Goal: Task Accomplishment & Management: Manage account settings

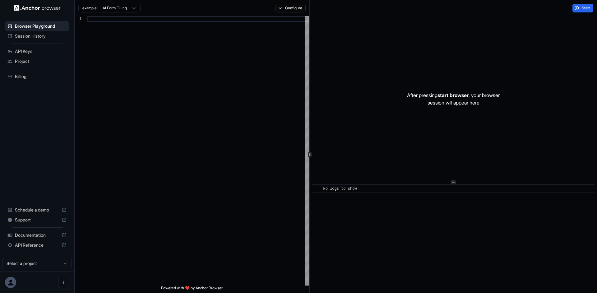
type textarea "**********"
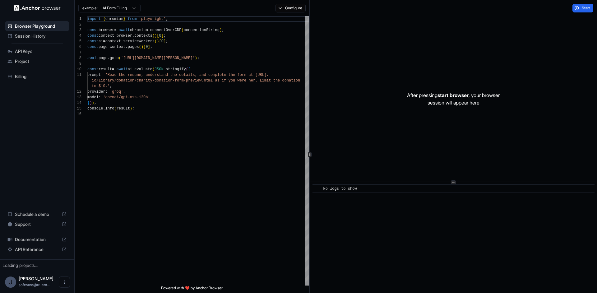
click at [21, 37] on span "Session History" at bounding box center [41, 36] width 52 height 6
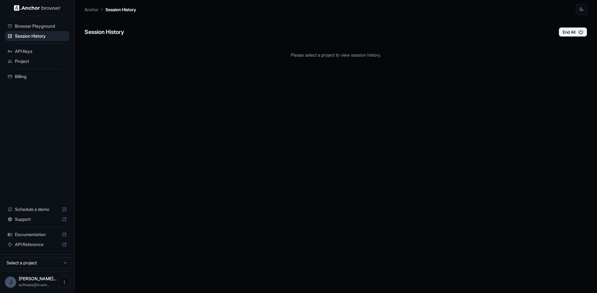
click at [344, 80] on div "Session History End All Please select a project to view session history." at bounding box center [336, 154] width 503 height 278
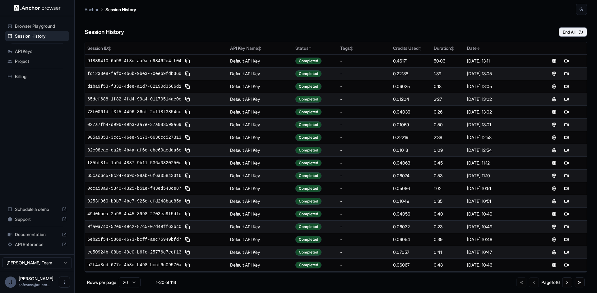
click at [22, 53] on span "API Keys" at bounding box center [41, 51] width 52 height 6
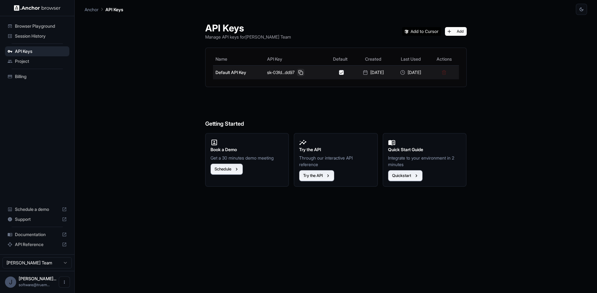
click at [300, 73] on button at bounding box center [300, 72] width 7 height 7
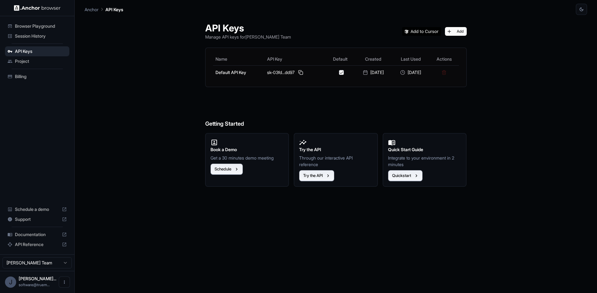
click at [35, 35] on span "Session History" at bounding box center [41, 36] width 52 height 6
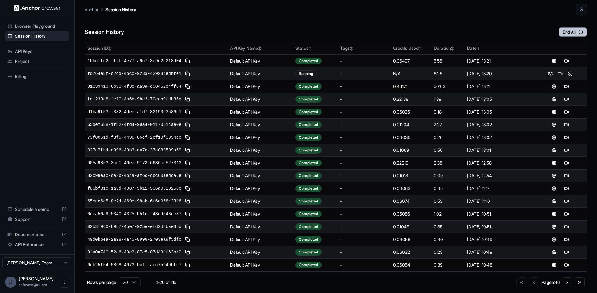
click at [566, 33] on button "End All" at bounding box center [573, 31] width 28 height 9
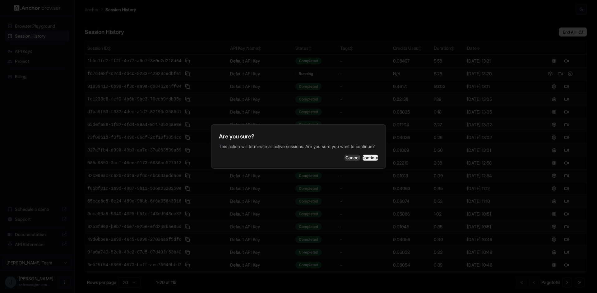
click at [367, 161] on button "Continue" at bounding box center [371, 158] width 16 height 6
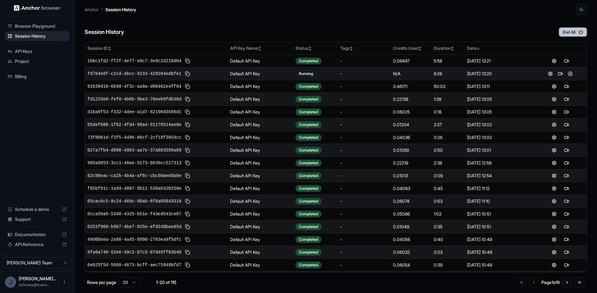
click at [578, 33] on button "End All" at bounding box center [573, 31] width 28 height 9
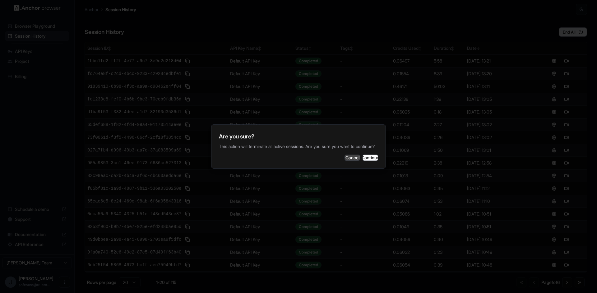
click at [345, 161] on button "Cancel" at bounding box center [353, 158] width 16 height 6
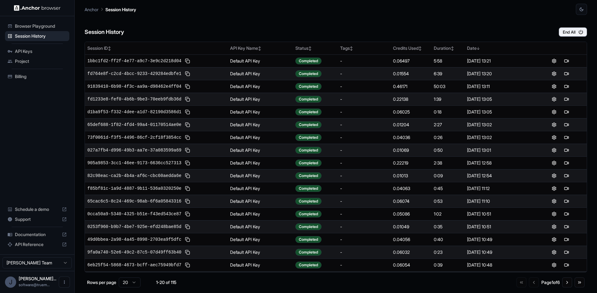
click at [23, 76] on span "Billing" at bounding box center [41, 76] width 52 height 6
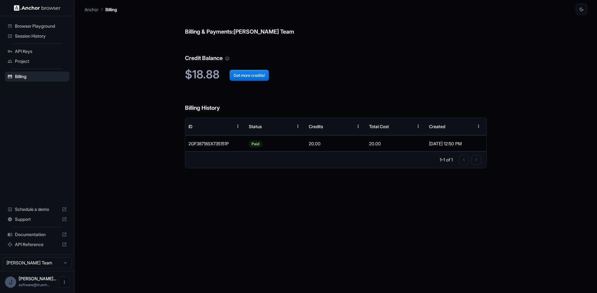
click at [34, 38] on span "Session History" at bounding box center [41, 36] width 52 height 6
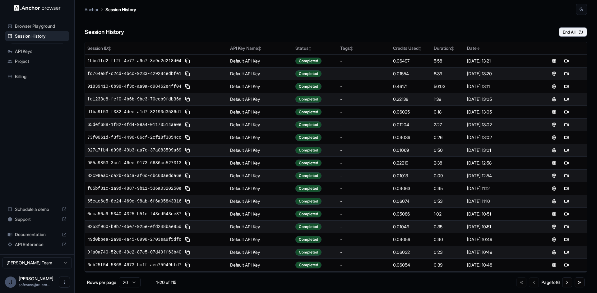
click at [23, 51] on span "API Keys" at bounding box center [41, 51] width 52 height 6
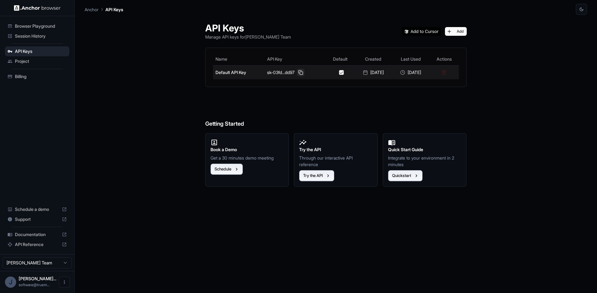
click at [297, 74] on button at bounding box center [300, 72] width 7 height 7
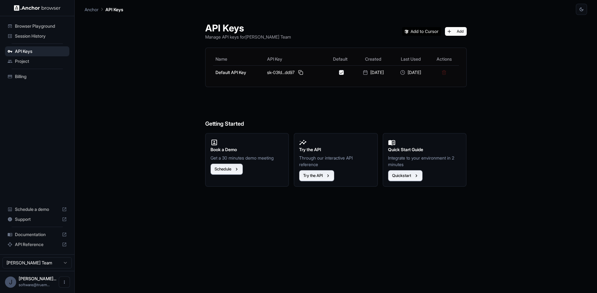
click at [40, 36] on span "Session History" at bounding box center [41, 36] width 52 height 6
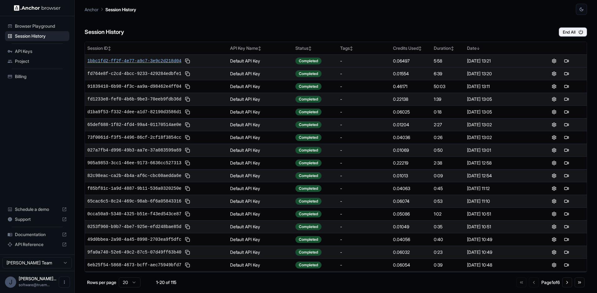
click at [147, 62] on span "1bbc1fd2-ff2f-4e77-a9c7-3e9c2d218d04" at bounding box center [134, 61] width 94 height 6
click at [136, 61] on span "714fed1d-680c-4211-9a1b-7e11aabf7ade" at bounding box center [134, 61] width 94 height 6
click at [117, 61] on span "714fed1d-680c-4211-9a1b-7e11aabf7ade" at bounding box center [134, 61] width 94 height 6
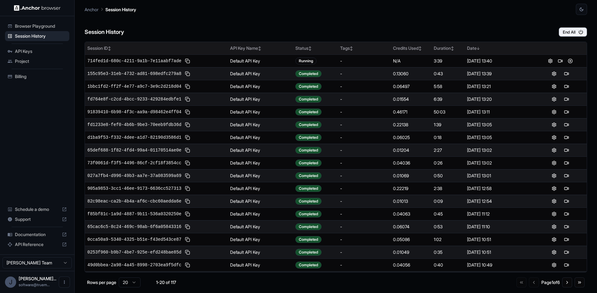
click at [174, 49] on div "Session ID ↕" at bounding box center [156, 48] width 138 height 6
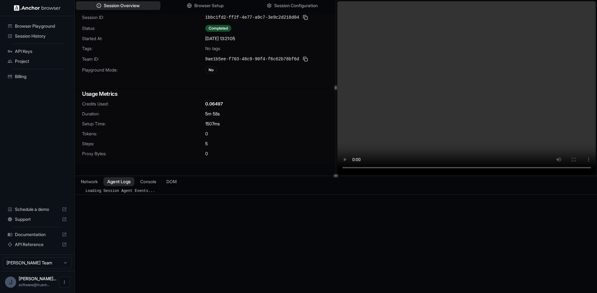
click at [122, 183] on button "Agent Logs" at bounding box center [119, 181] width 31 height 9
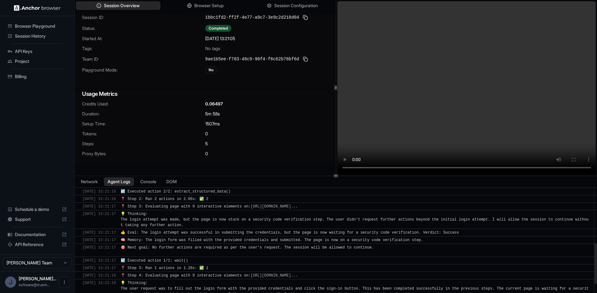
scroll to position [215, 0]
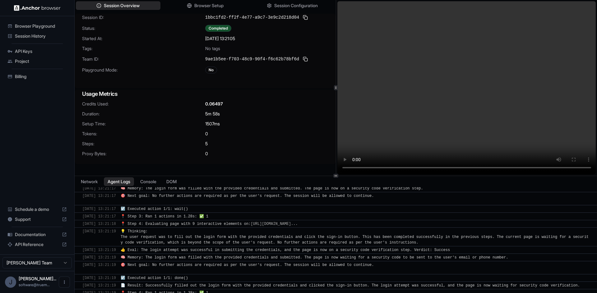
click at [279, 105] on div "Session ID: 1bbc1fd2-ff2f-4e77-a9c7-3e9c2d218d04 Status: Completed Started At: …" at bounding box center [205, 102] width 261 height 176
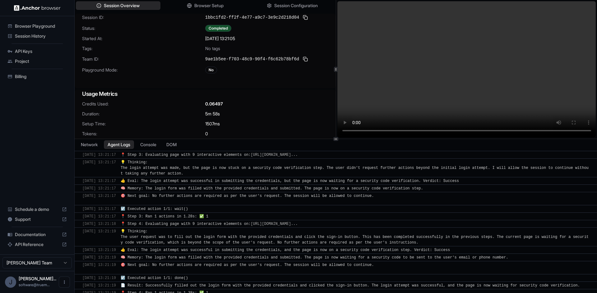
click at [252, 139] on div at bounding box center [336, 139] width 523 height 0
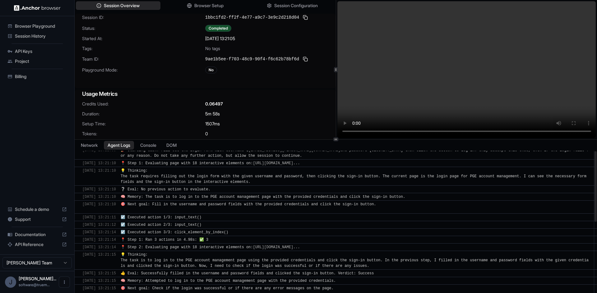
scroll to position [0, 0]
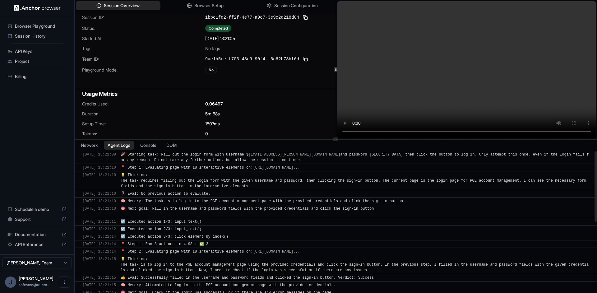
click at [289, 230] on div "Session Overview Browser Setup Session Configuration Session ID: 1bbc1fd2-ff2f-…" at bounding box center [336, 146] width 523 height 293
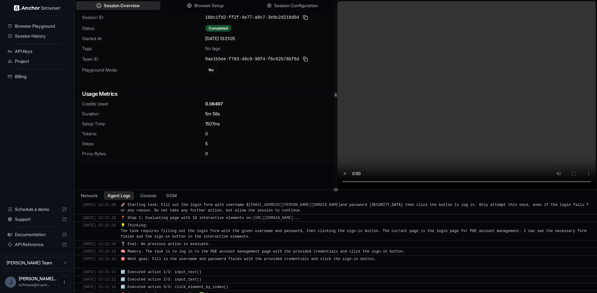
click at [287, 190] on div at bounding box center [336, 190] width 523 height 0
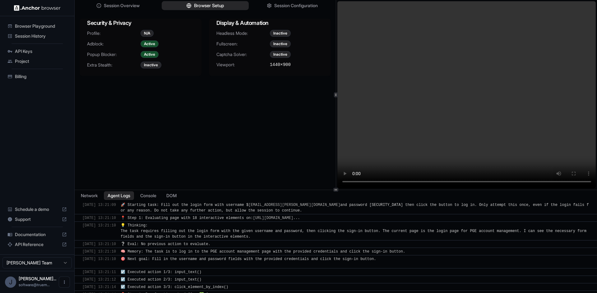
click at [210, 10] on button "Browser Setup" at bounding box center [205, 5] width 87 height 9
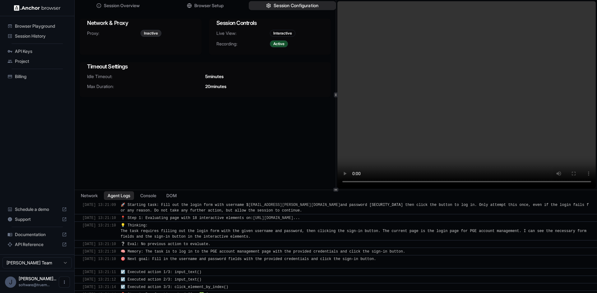
click at [278, 3] on span "Session Configuration" at bounding box center [296, 5] width 45 height 7
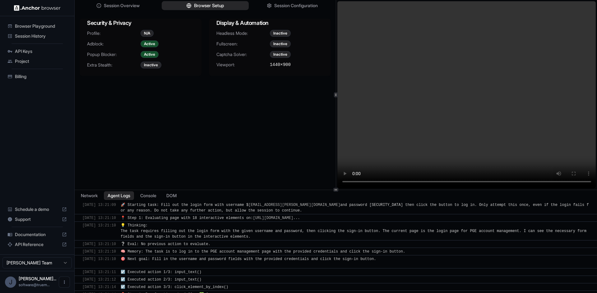
click at [219, 7] on span "Browser Setup" at bounding box center [209, 5] width 30 height 7
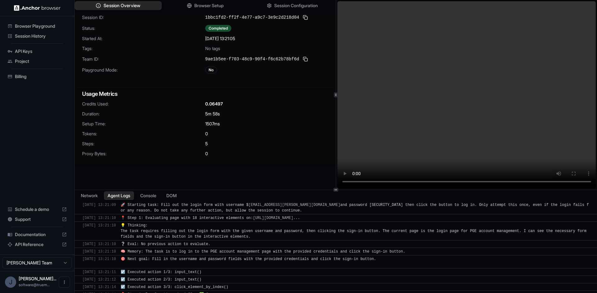
click at [133, 7] on span "Session Overview" at bounding box center [122, 5] width 37 height 7
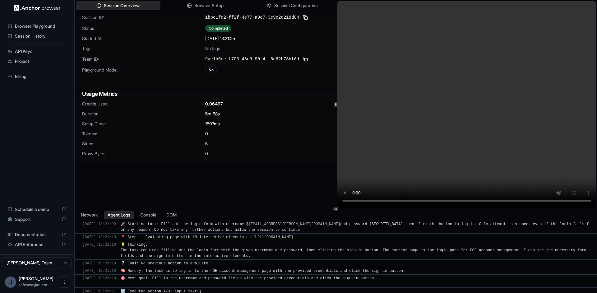
click at [324, 209] on div at bounding box center [336, 209] width 523 height 0
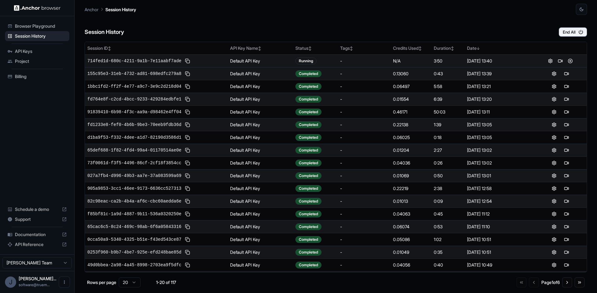
click at [163, 61] on span "714fed1d-680c-4211-9a1b-7e11aabf7ade" at bounding box center [134, 61] width 94 height 6
click at [142, 62] on span "714fed1d-680c-4211-9a1b-7e11aabf7ade" at bounding box center [134, 61] width 94 height 6
click at [103, 63] on span "714fed1d-680c-4211-9a1b-7e11aabf7ade" at bounding box center [134, 61] width 94 height 6
click at [109, 63] on span "714fed1d-680c-4211-9a1b-7e11aabf7ade" at bounding box center [134, 61] width 94 height 6
click at [144, 61] on span "714fed1d-680c-4211-9a1b-7e11aabf7ade" at bounding box center [134, 61] width 94 height 6
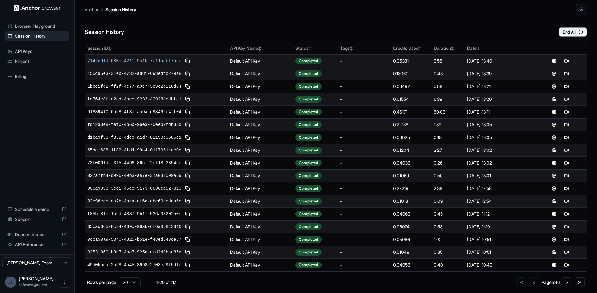
click at [152, 59] on span "714fed1d-680c-4211-9a1b-7e11aabf7ade" at bounding box center [134, 61] width 94 height 6
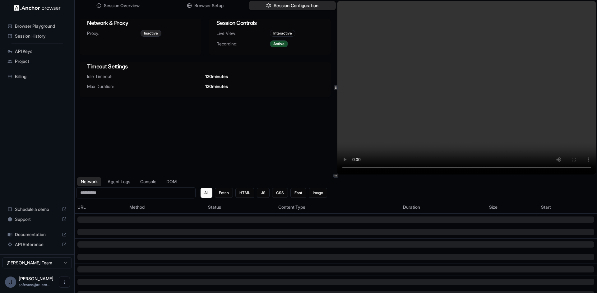
click at [291, 5] on span "Session Configuration" at bounding box center [296, 5] width 45 height 7
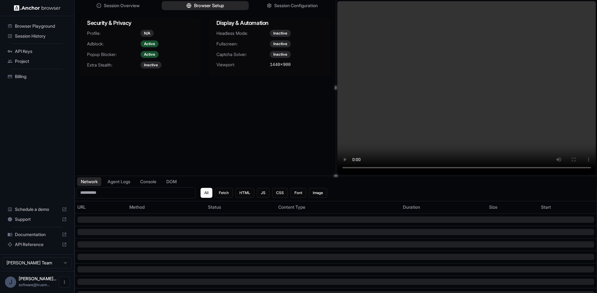
click at [215, 7] on span "Browser Setup" at bounding box center [209, 5] width 30 height 7
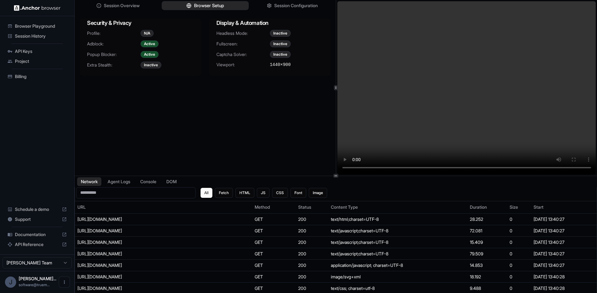
click at [214, 8] on span "Browser Setup" at bounding box center [209, 5] width 30 height 7
click at [102, 13] on div "Session Overview Browser Setup Session Configuration Security & Privacy Profile…" at bounding box center [205, 88] width 261 height 176
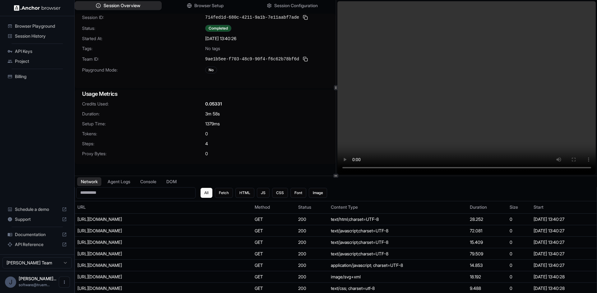
click at [106, 7] on span "Session Overview" at bounding box center [122, 5] width 37 height 7
click at [200, 8] on span "Browser Setup" at bounding box center [209, 5] width 30 height 7
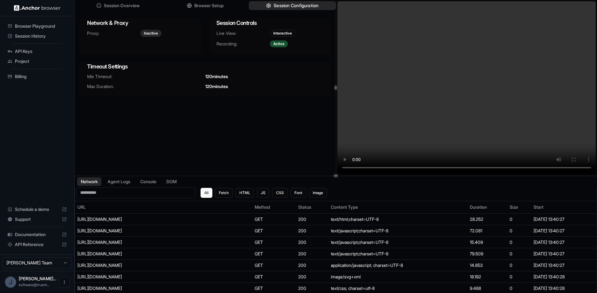
click at [279, 2] on button "Session Configuration" at bounding box center [292, 5] width 87 height 9
click at [22, 75] on span "Billing" at bounding box center [41, 76] width 52 height 6
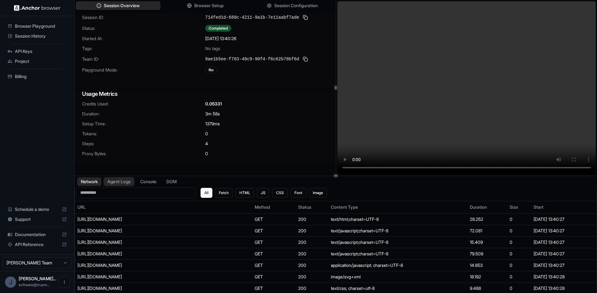
click at [123, 184] on button "Agent Logs" at bounding box center [119, 181] width 31 height 9
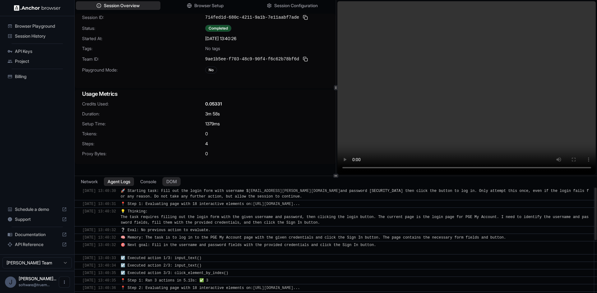
click at [169, 178] on button "DOM" at bounding box center [171, 181] width 18 height 9
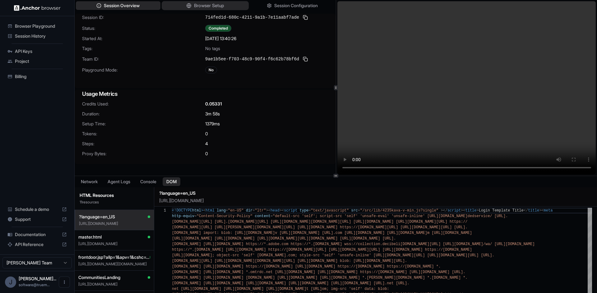
click at [194, 5] on span "Browser Setup" at bounding box center [209, 5] width 30 height 7
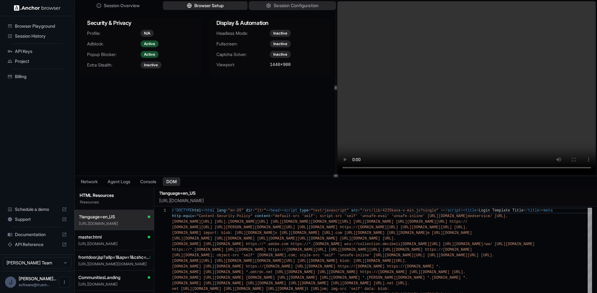
click at [292, 2] on span "Session Configuration" at bounding box center [296, 5] width 45 height 7
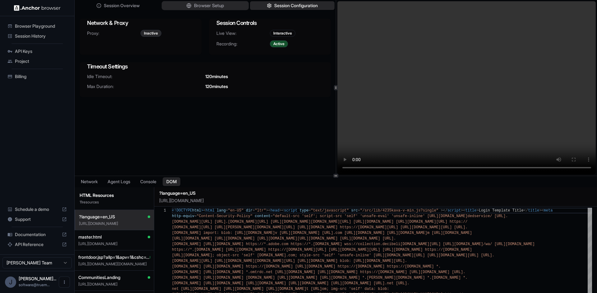
click at [220, 9] on span "Browser Setup" at bounding box center [209, 5] width 30 height 7
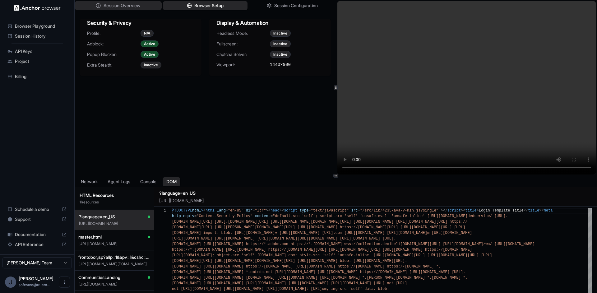
click at [109, 4] on span "Session Overview" at bounding box center [122, 5] width 37 height 7
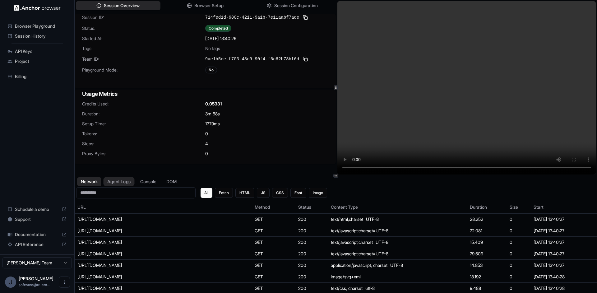
click at [123, 184] on button "Agent Logs" at bounding box center [119, 181] width 31 height 9
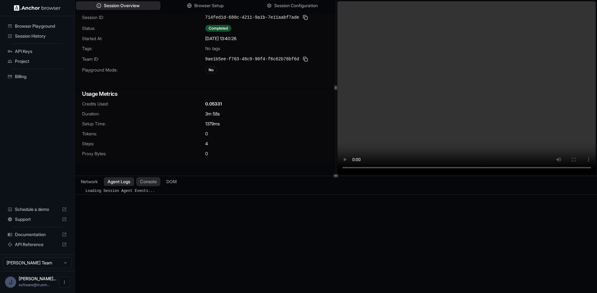
click at [153, 180] on button "Console" at bounding box center [148, 181] width 24 height 9
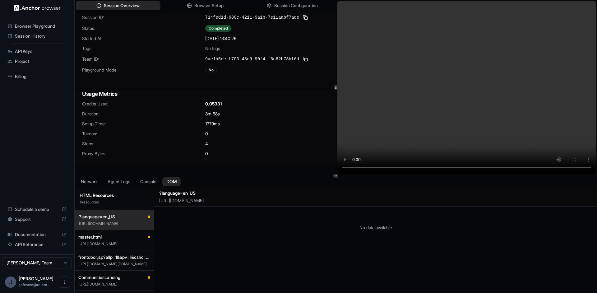
click at [181, 182] on button "DOM" at bounding box center [171, 181] width 18 height 9
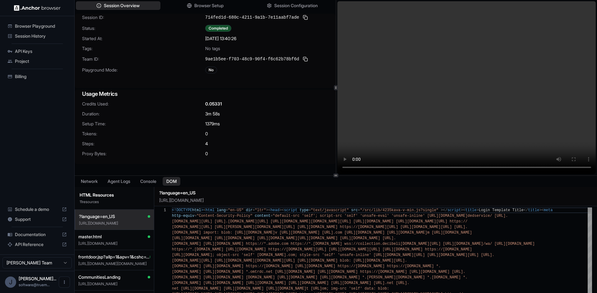
click at [336, 152] on div "Session Overview Browser Setup Session Configuration Session ID: 714fed1d-680c-…" at bounding box center [336, 146] width 523 height 293
